Goal: Task Accomplishment & Management: Manage account settings

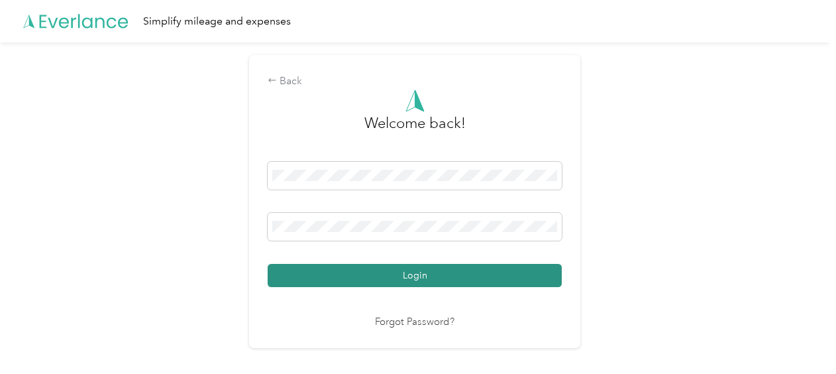
click at [394, 284] on button "Login" at bounding box center [415, 275] width 294 height 23
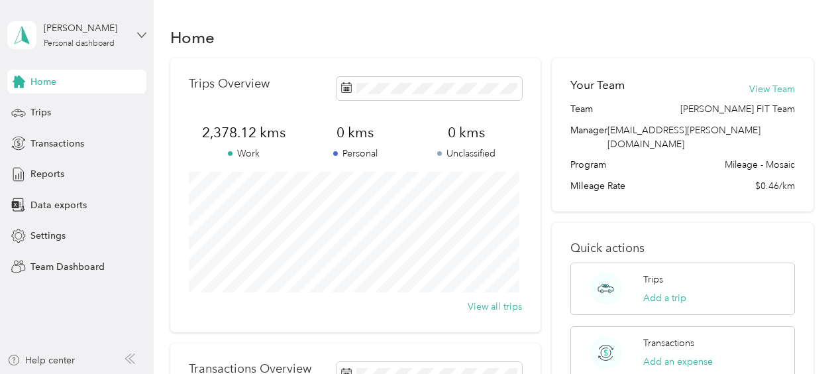
click at [138, 36] on icon at bounding box center [141, 34] width 9 height 9
click at [42, 109] on div "Team dashboard" at bounding box center [184, 106] width 335 height 23
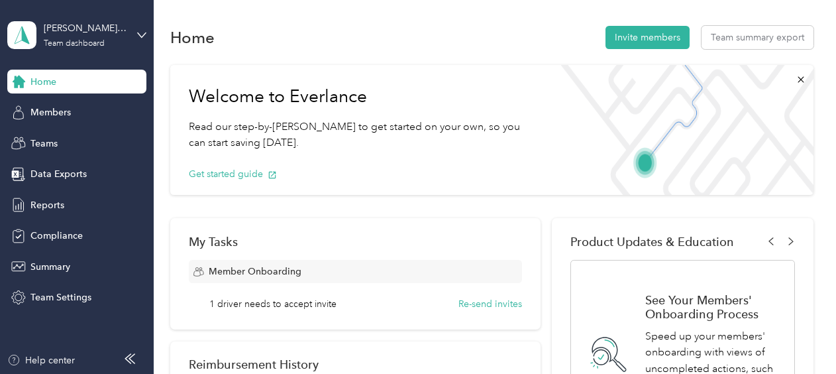
click at [42, 109] on span "Members" at bounding box center [50, 112] width 40 height 14
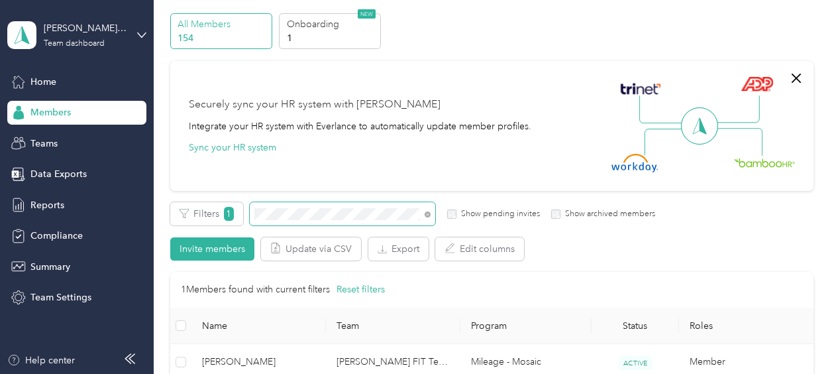
scroll to position [66, 0]
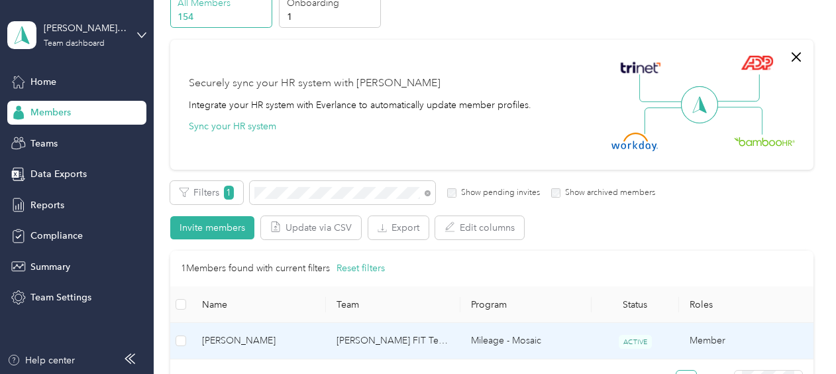
click at [361, 341] on td "[PERSON_NAME] FIT Team" at bounding box center [393, 341] width 134 height 36
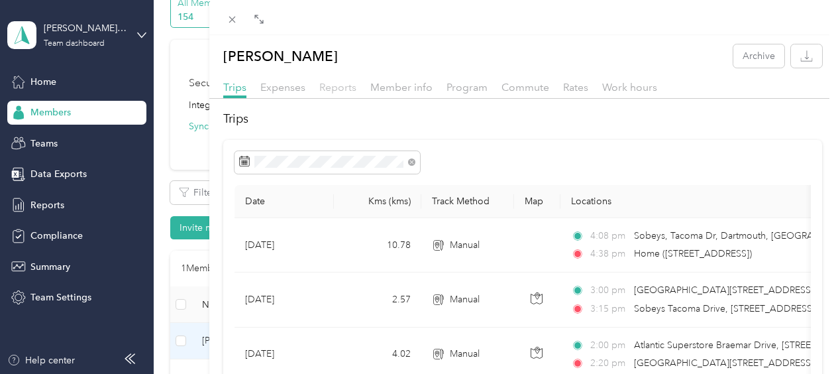
click at [330, 87] on span "Reports" at bounding box center [337, 87] width 37 height 13
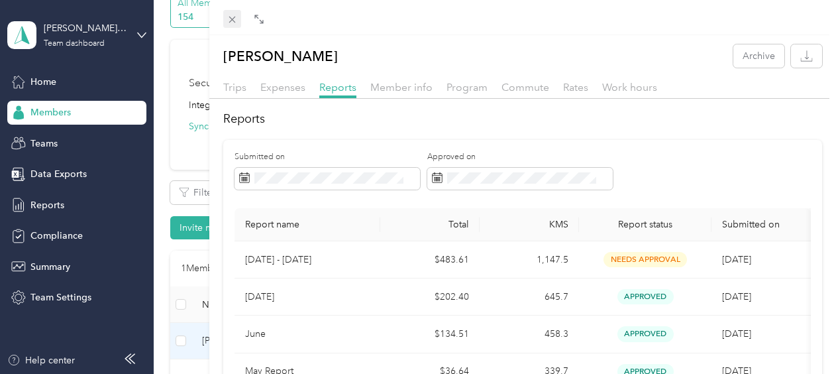
click at [234, 23] on icon at bounding box center [232, 19] width 11 height 11
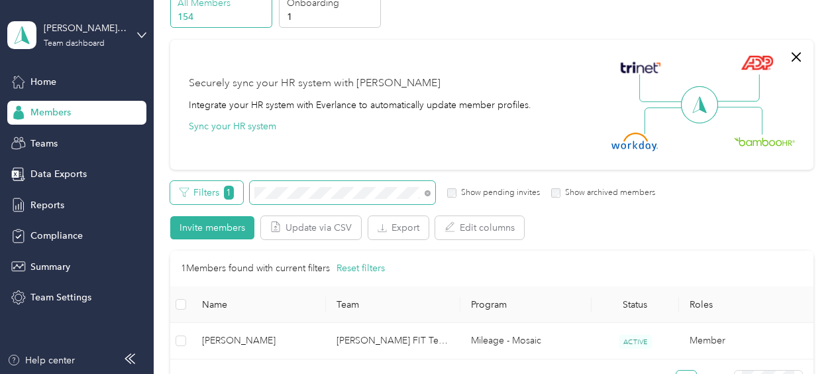
click at [229, 192] on div "Filters 1 Show pending invites Show archived members" at bounding box center [413, 192] width 486 height 23
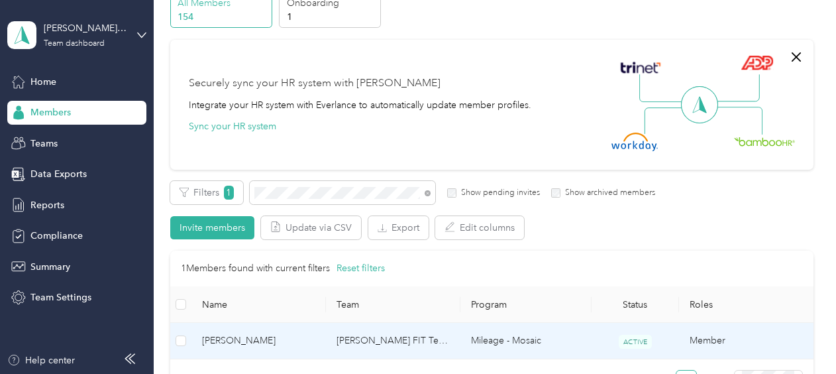
click at [383, 345] on td "[PERSON_NAME] FIT Team" at bounding box center [393, 341] width 134 height 36
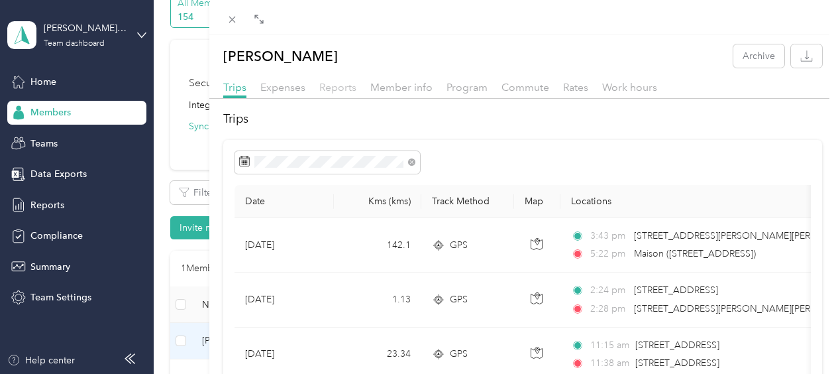
click at [341, 87] on span "Reports" at bounding box center [337, 87] width 37 height 13
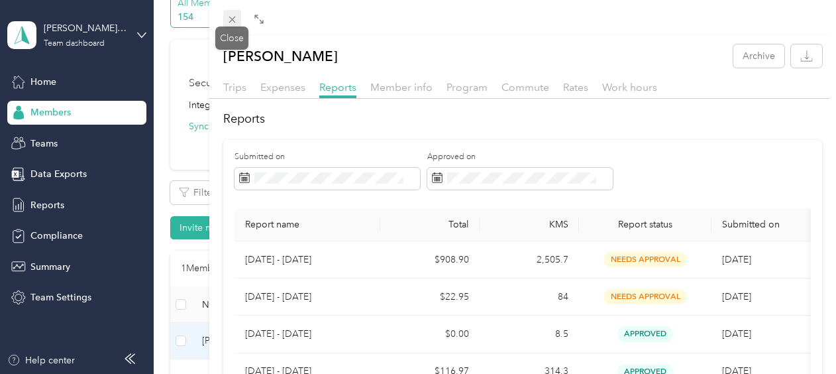
click at [227, 13] on span at bounding box center [232, 19] width 19 height 19
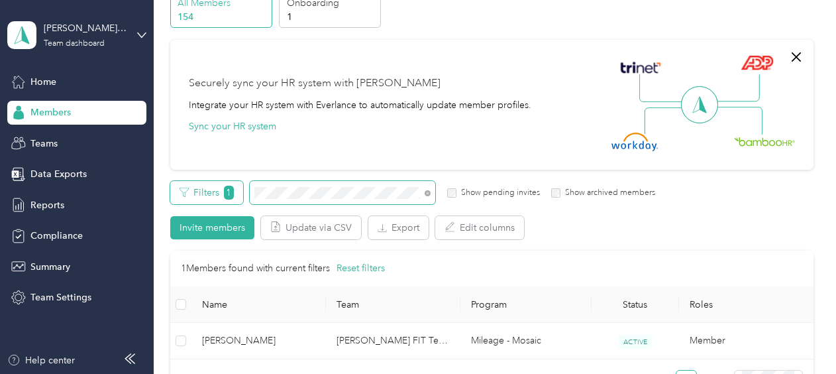
click at [241, 186] on div "Filters 1 Show pending invites Show archived members" at bounding box center [413, 192] width 486 height 23
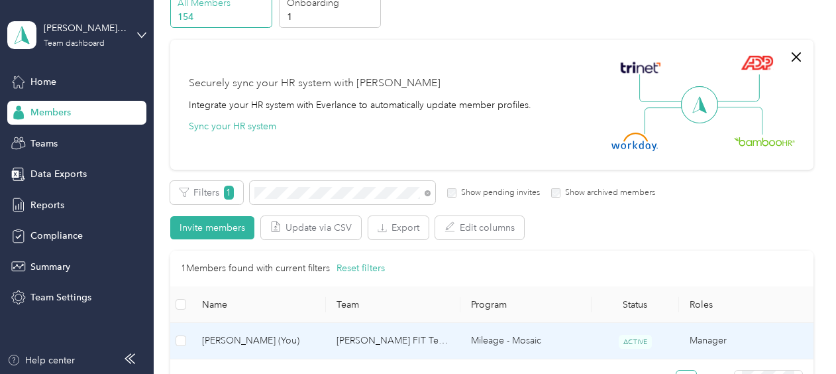
click at [396, 344] on td "[PERSON_NAME] FIT Team" at bounding box center [393, 341] width 134 height 36
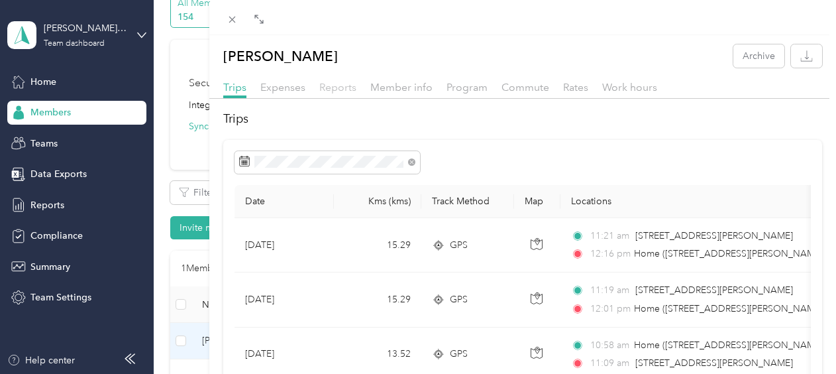
click at [337, 92] on span "Reports" at bounding box center [337, 87] width 37 height 13
